Goal: Check status: Check status

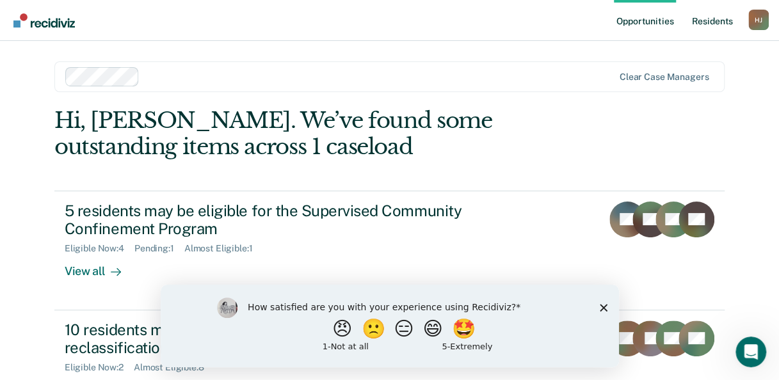
click at [708, 26] on link "Resident s" at bounding box center [711, 20] width 47 height 41
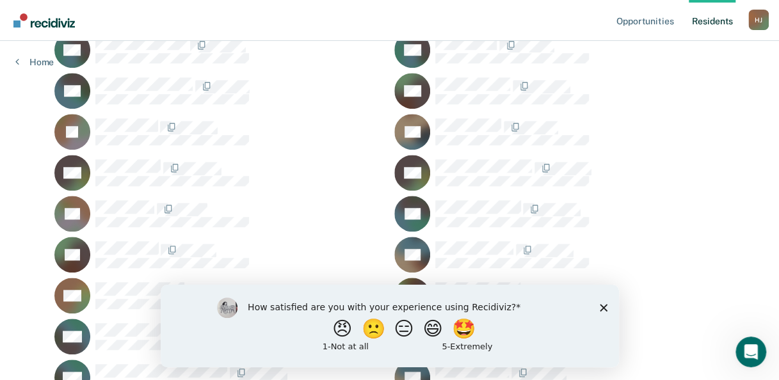
scroll to position [799, 0]
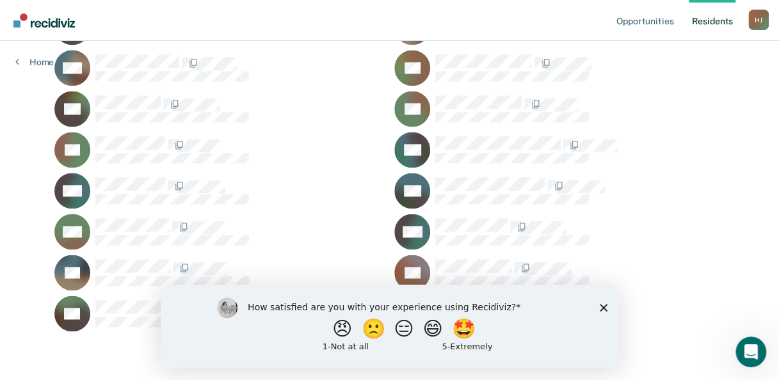
click at [600, 304] on polygon "Close survey" at bounding box center [603, 307] width 8 height 8
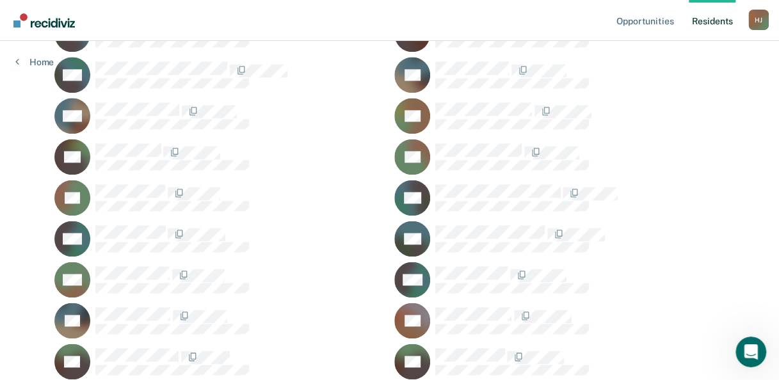
scroll to position [735, 0]
